Goal: Check status

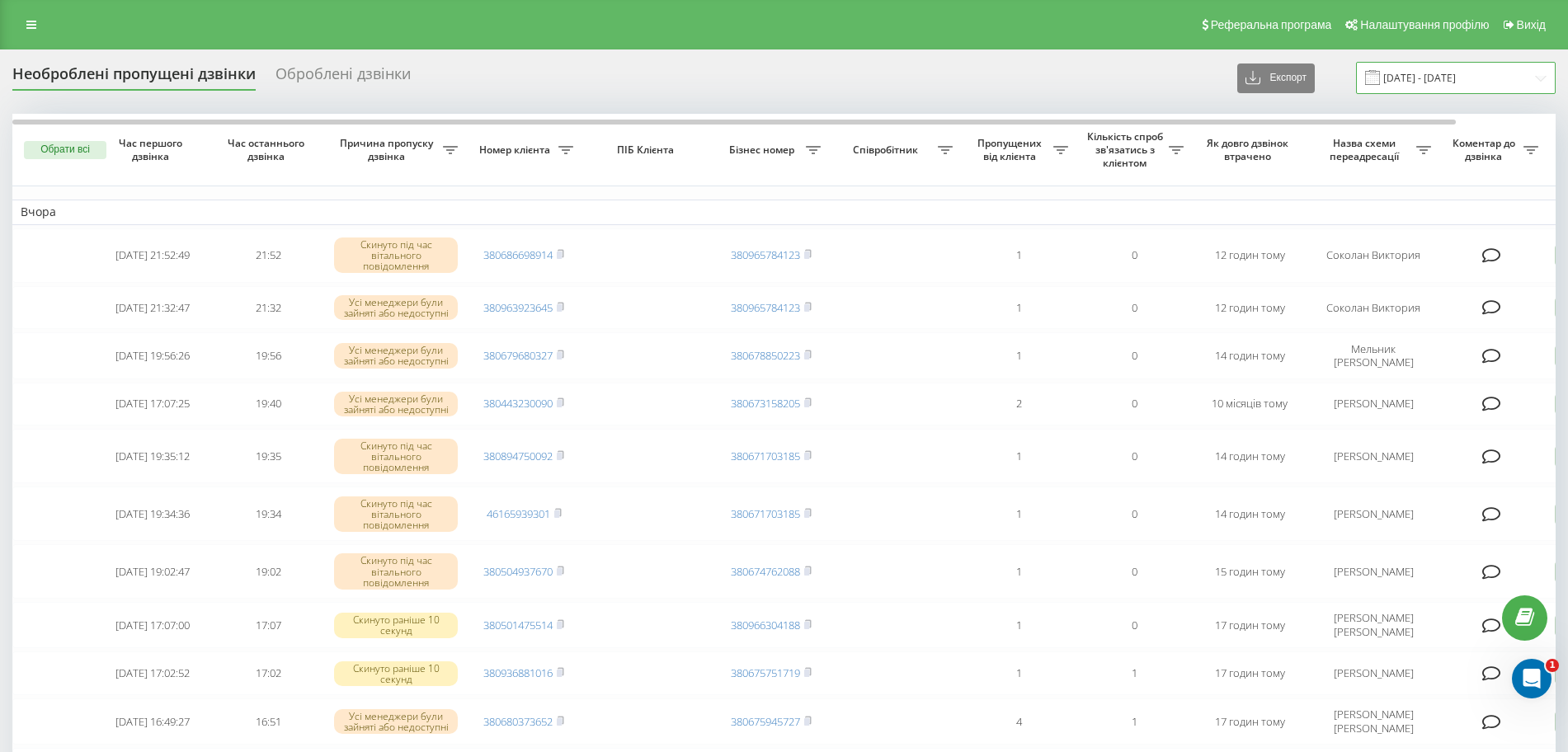
click at [1458, 71] on input "[DATE] - [DATE]" at bounding box center [1455, 77] width 200 height 32
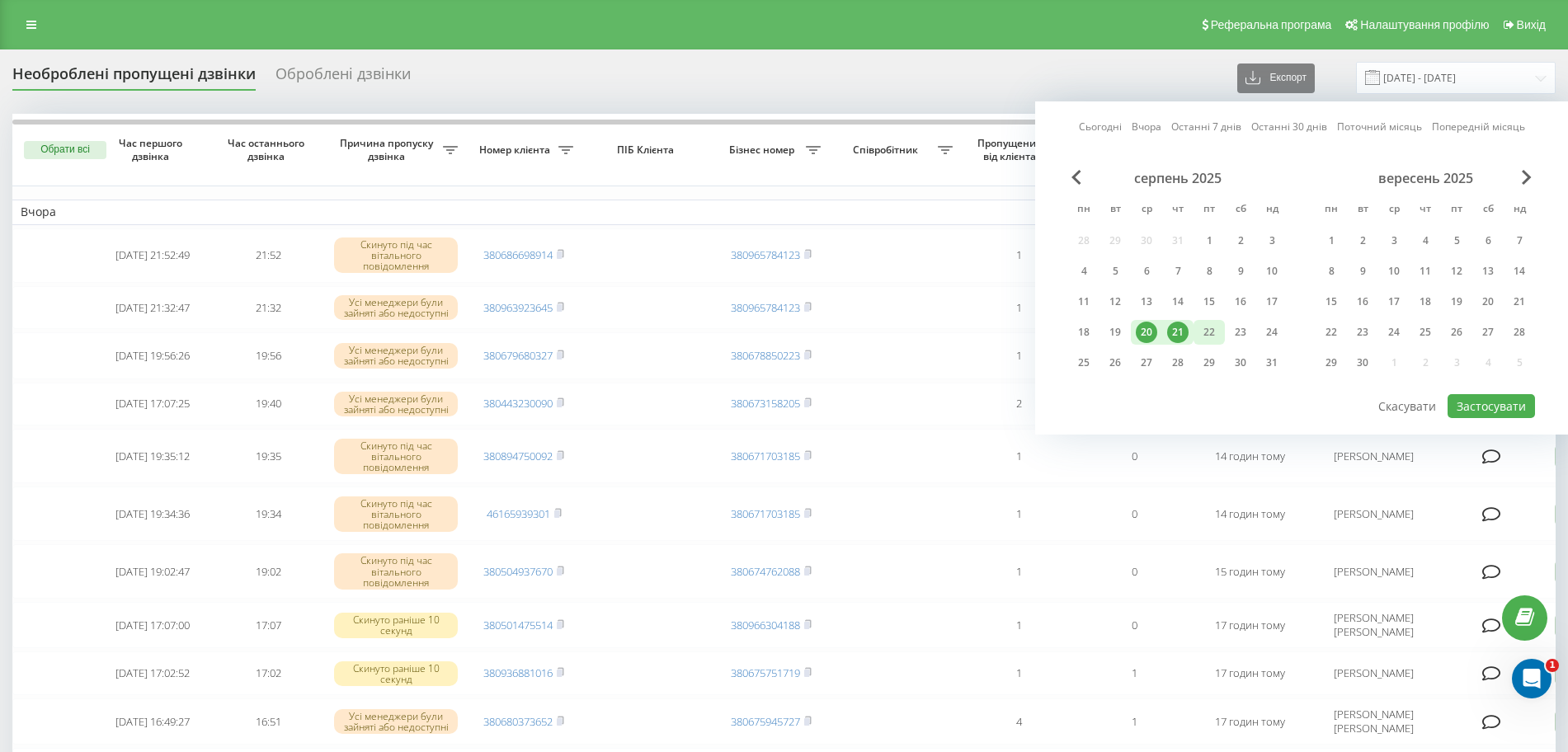
click at [1205, 332] on div "22" at bounding box center [1209, 333] width 22 height 22
click at [1181, 332] on div "21" at bounding box center [1177, 333] width 22 height 22
click at [1486, 414] on button "Застосувати" at bounding box center [1491, 406] width 87 height 24
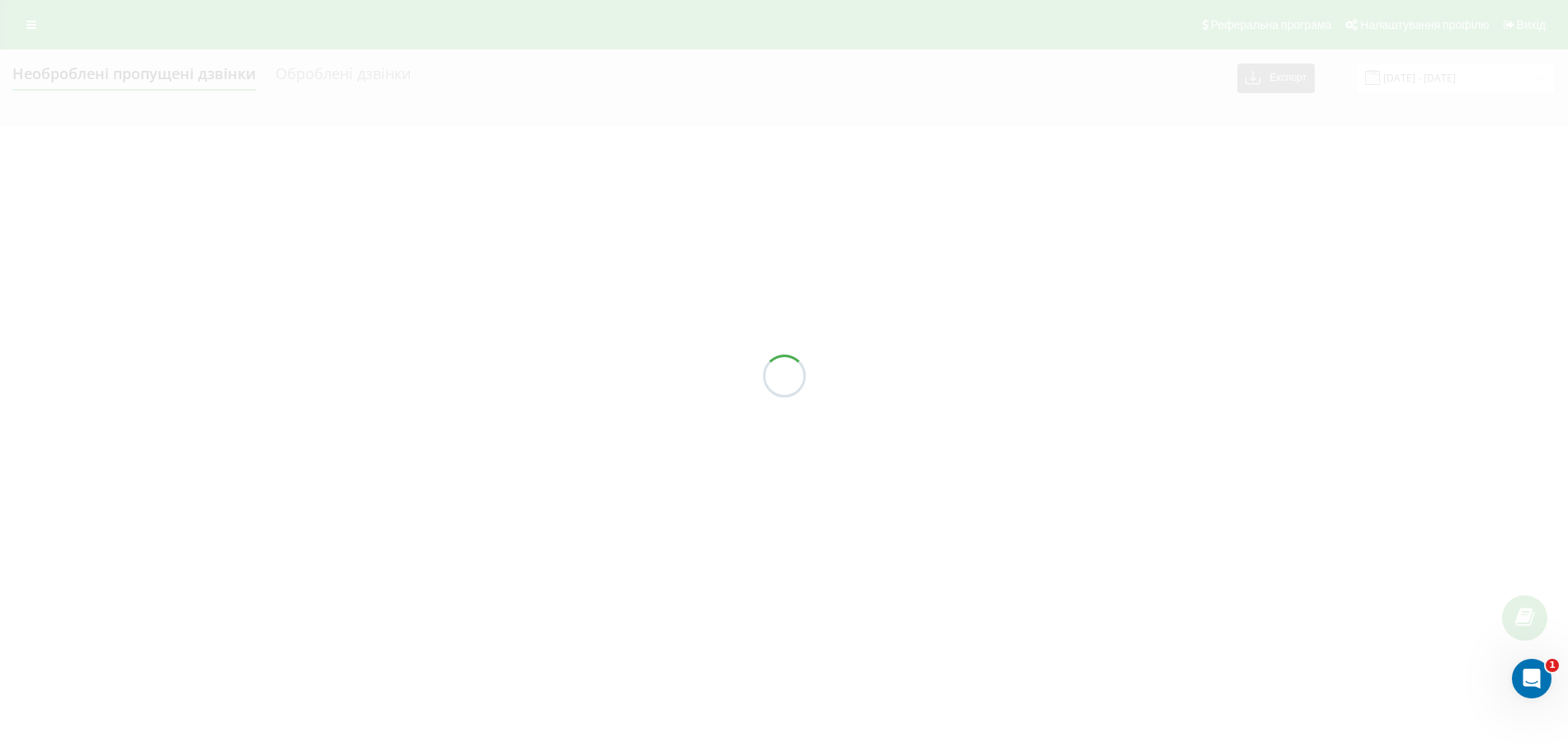
type input "[DATE] - [DATE]"
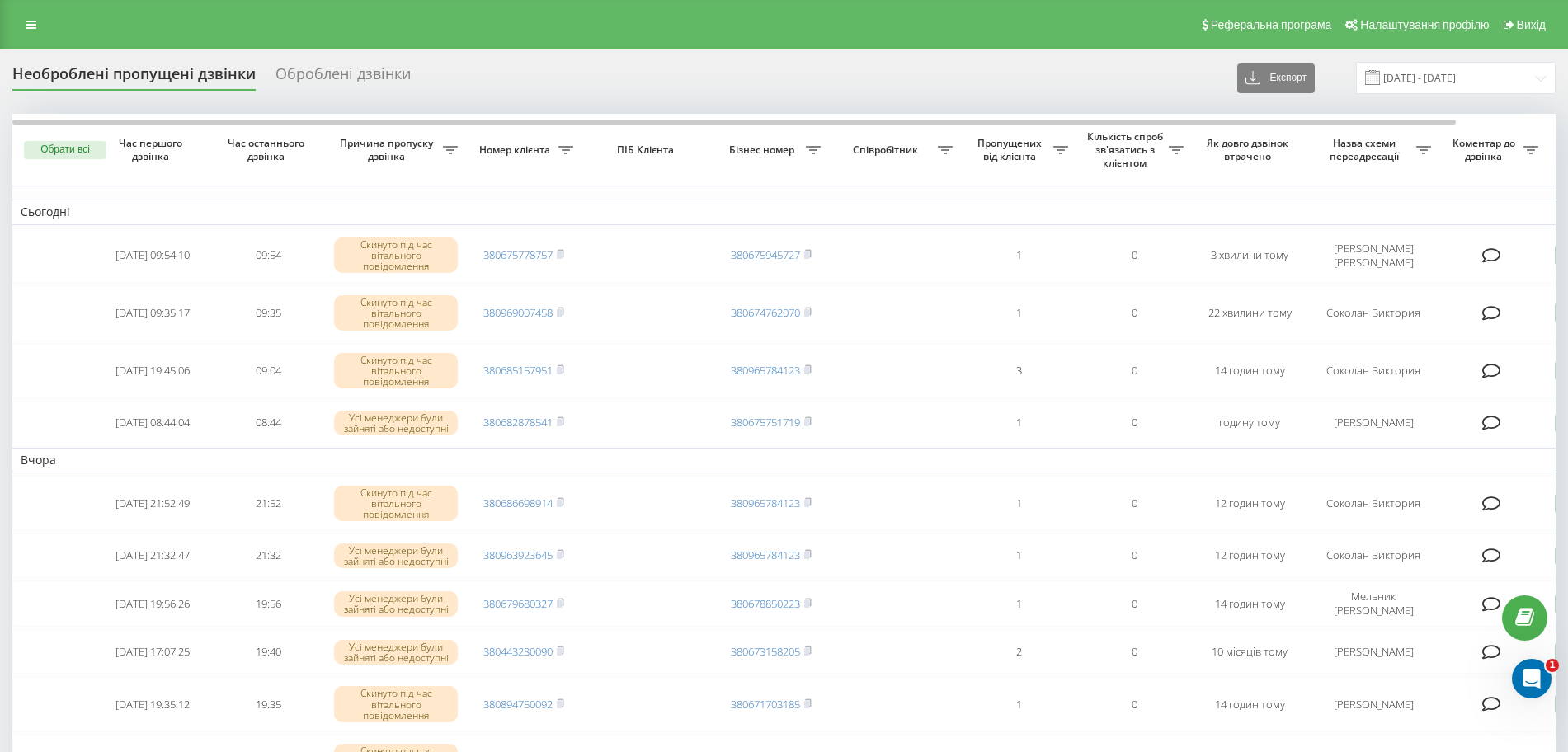
click at [745, 71] on div "Необроблені пропущені дзвінки Оброблені дзвінки Експорт .csv .xlsx 21.08.2025 -…" at bounding box center [784, 77] width 1544 height 32
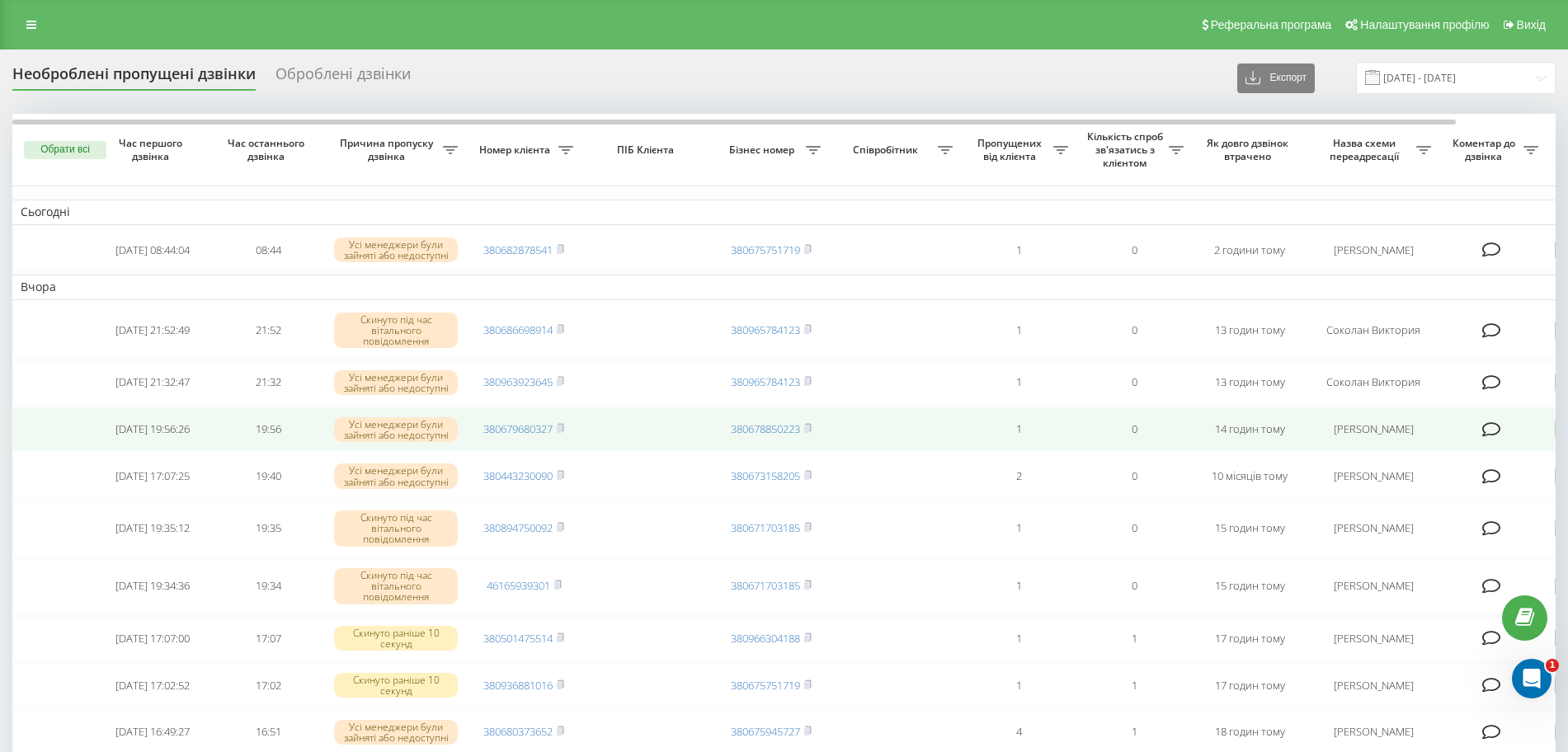
click at [558, 432] on span "380679680327" at bounding box center [524, 429] width 81 height 15
click at [564, 433] on icon at bounding box center [561, 428] width 8 height 10
click at [511, 437] on link "380679680327" at bounding box center [518, 429] width 69 height 15
